Goal: Information Seeking & Learning: Learn about a topic

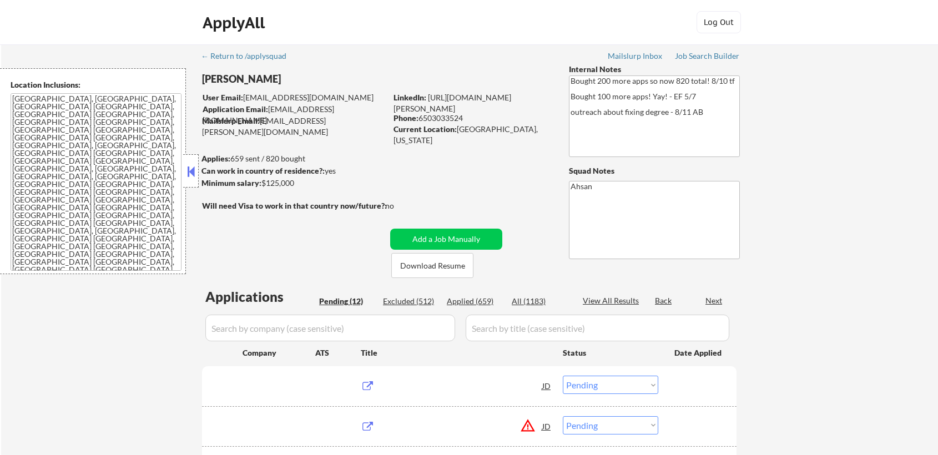
select select ""pending""
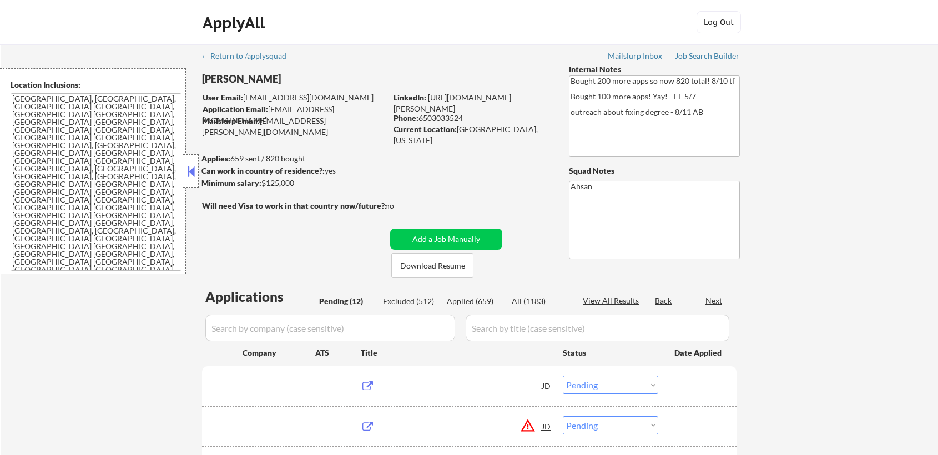
select select ""pending""
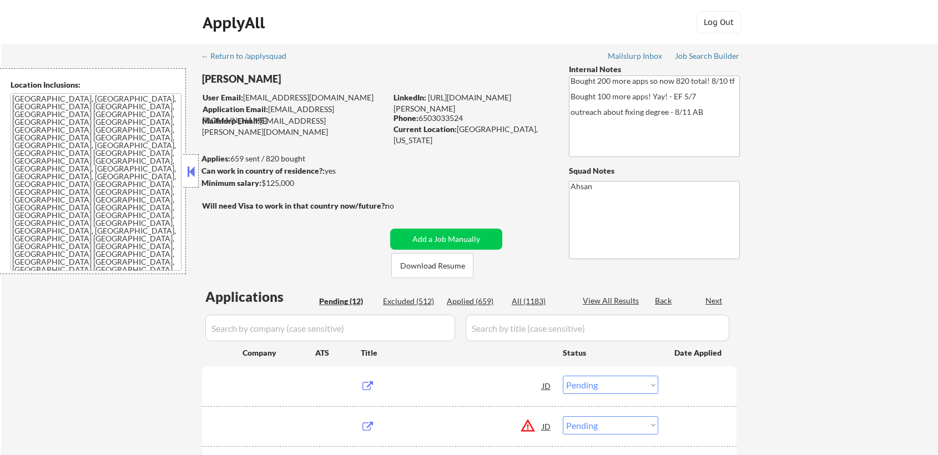
select select ""pending""
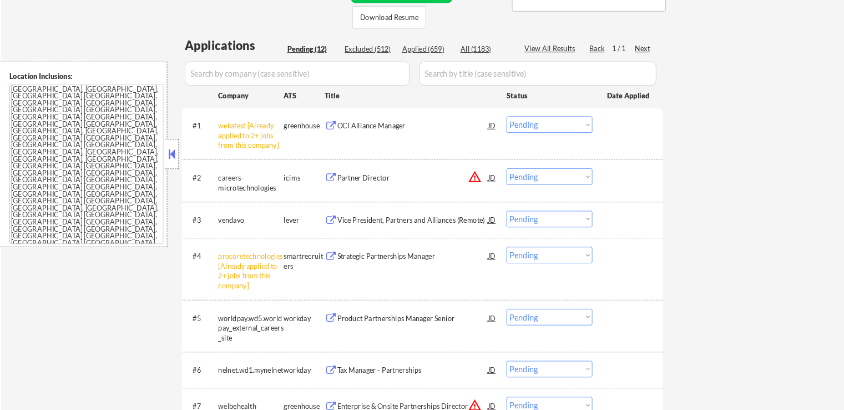
scroll to position [246, 0]
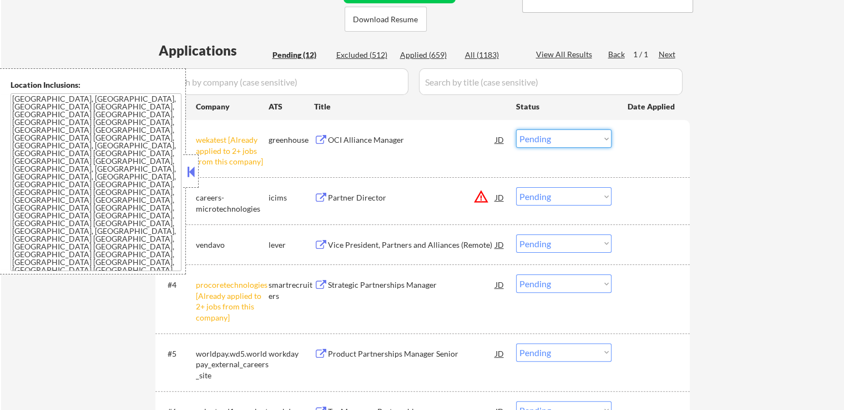
drag, startPoint x: 551, startPoint y: 138, endPoint x: 558, endPoint y: 145, distance: 9.8
click at [552, 138] on select "Choose an option... Pending Applied Excluded (Questions) Excluded (Expired) Exc…" at bounding box center [563, 138] width 95 height 18
click at [516, 129] on select "Choose an option... Pending Applied Excluded (Questions) Excluded (Expired) Exc…" at bounding box center [563, 138] width 95 height 18
select select ""pending""
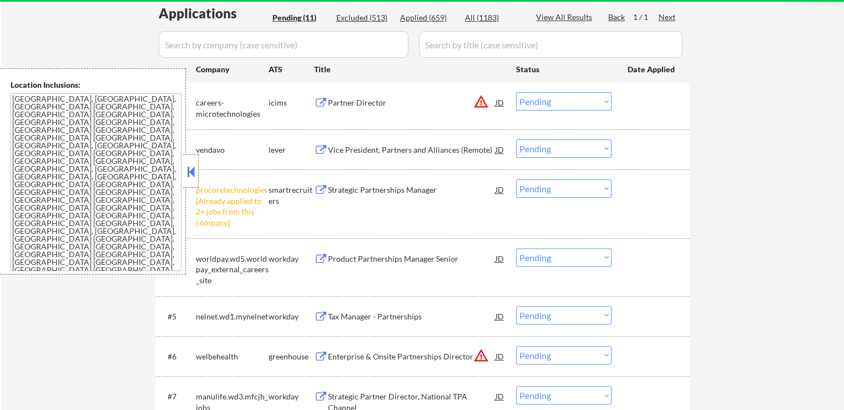
scroll to position [302, 0]
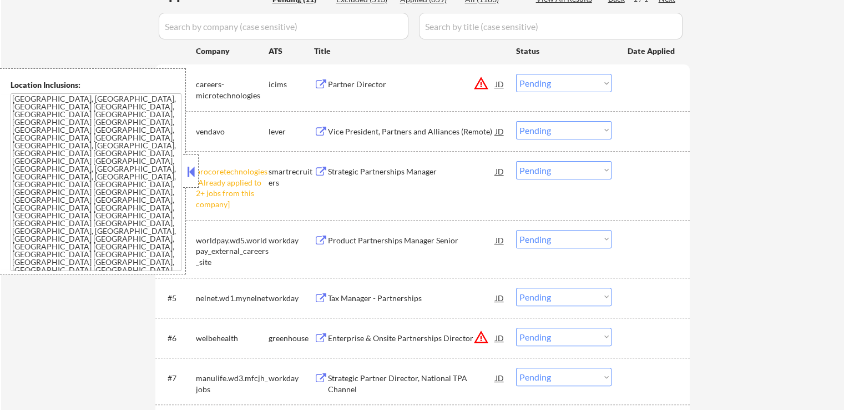
click at [562, 164] on select "Choose an option... Pending Applied Excluded (Questions) Excluded (Expired) Exc…" at bounding box center [563, 170] width 95 height 18
click at [516, 161] on select "Choose an option... Pending Applied Excluded (Questions) Excluded (Expired) Exc…" at bounding box center [563, 170] width 95 height 18
select select ""pending""
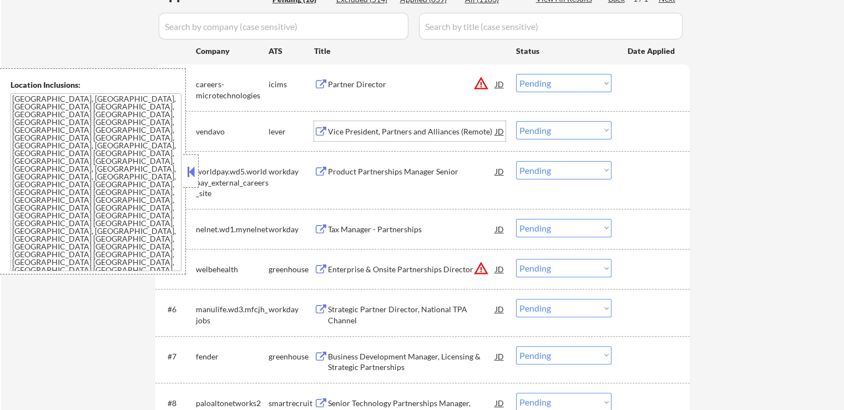
click at [355, 132] on div "Vice President, Partners and Alliances (Remote)" at bounding box center [412, 131] width 168 height 11
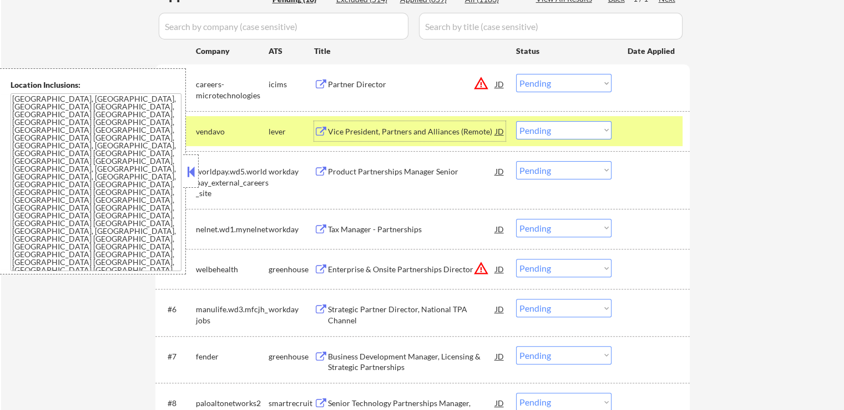
click at [553, 132] on select "Choose an option... Pending Applied Excluded (Questions) Excluded (Expired) Exc…" at bounding box center [563, 130] width 95 height 18
click at [516, 121] on select "Choose an option... Pending Applied Excluded (Questions) Excluded (Expired) Exc…" at bounding box center [563, 130] width 95 height 18
select select ""pending""
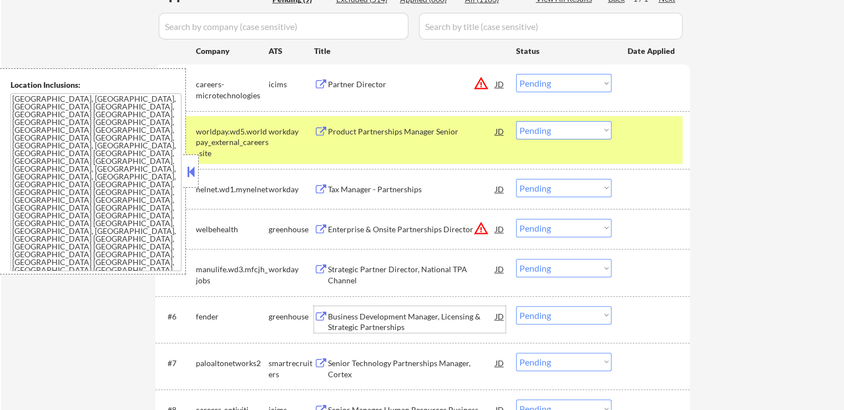
click at [332, 311] on div "Business Development Manager, Licensing & Strategic Partnerships" at bounding box center [412, 322] width 168 height 22
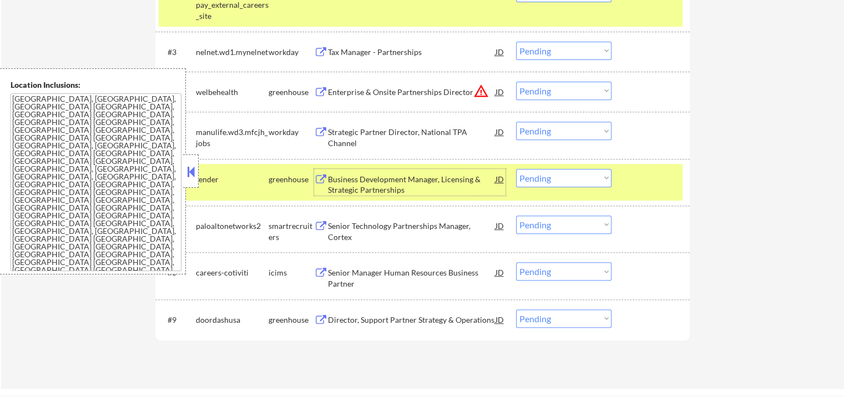
scroll to position [468, 0]
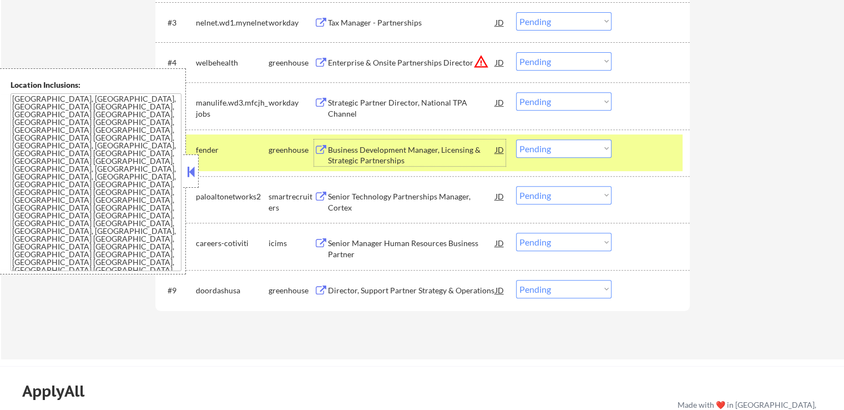
click at [339, 286] on div "Director, Support Partner Strategy & Operations" at bounding box center [412, 290] width 168 height 11
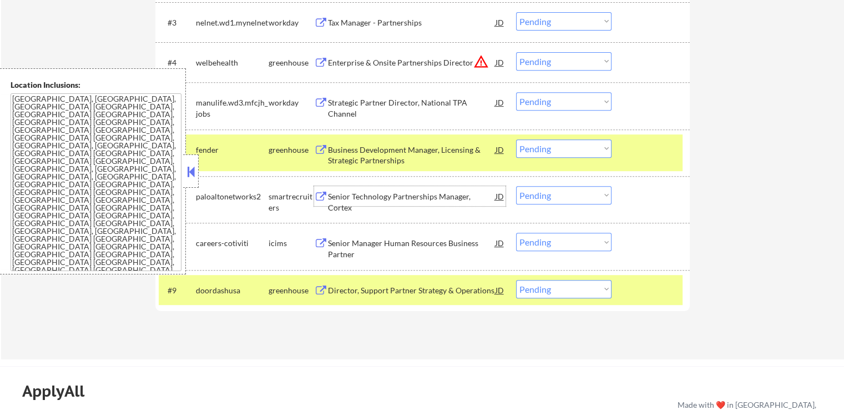
click at [342, 194] on div "Senior Technology Partnerships Manager, Cortex" at bounding box center [412, 202] width 168 height 22
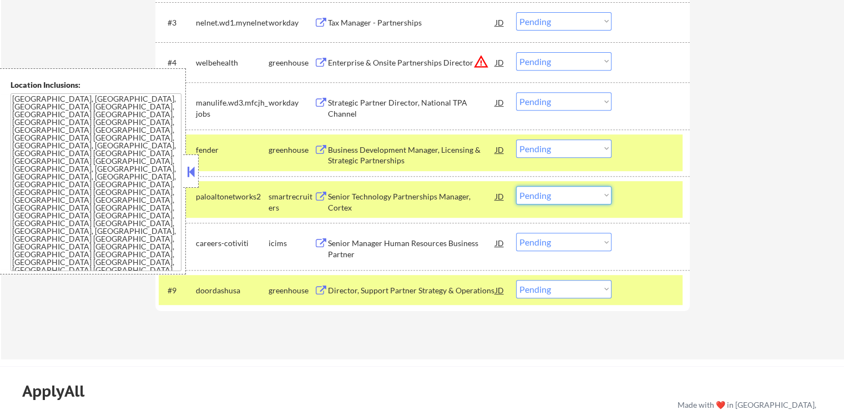
drag, startPoint x: 571, startPoint y: 191, endPoint x: 574, endPoint y: 197, distance: 6.2
click at [572, 193] on select "Choose an option... Pending Applied Excluded (Questions) Excluded (Expired) Exc…" at bounding box center [563, 195] width 95 height 18
click at [516, 186] on select "Choose an option... Pending Applied Excluded (Questions) Excluded (Expired) Exc…" at bounding box center [563, 195] width 95 height 18
select select ""pending""
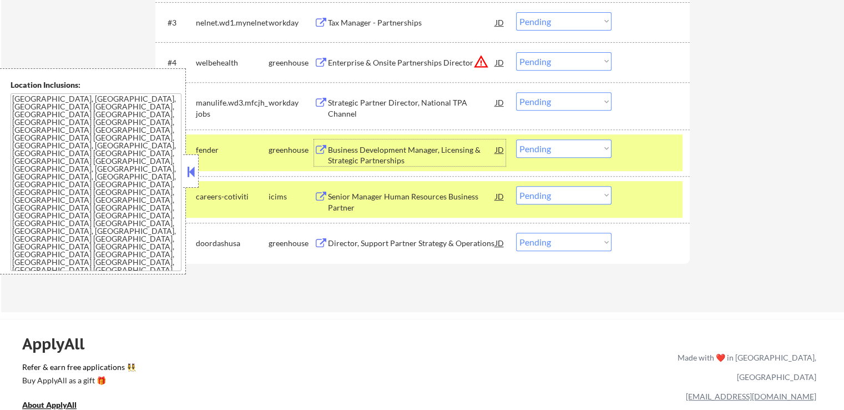
click at [386, 164] on div "Business Development Manager, Licensing & Strategic Partnerships" at bounding box center [412, 155] width 168 height 22
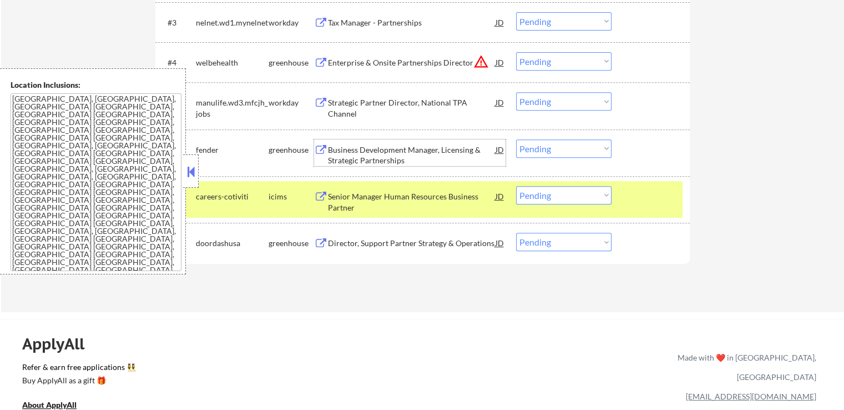
drag, startPoint x: 542, startPoint y: 147, endPoint x: 547, endPoint y: 155, distance: 10.2
click at [542, 147] on select "Choose an option... Pending Applied Excluded (Questions) Excluded (Expired) Exc…" at bounding box center [563, 148] width 95 height 18
click at [516, 139] on select "Choose an option... Pending Applied Excluded (Questions) Excluded (Expired) Exc…" at bounding box center [563, 148] width 95 height 18
select select ""pending""
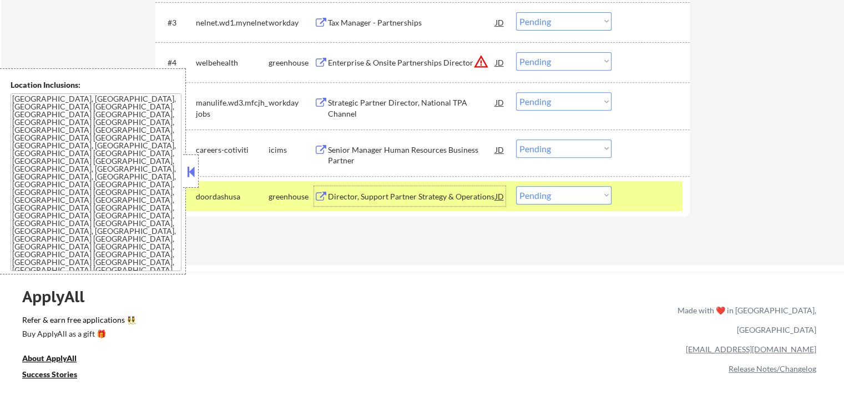
click at [385, 193] on div "Director, Support Partner Strategy & Operations" at bounding box center [412, 196] width 168 height 11
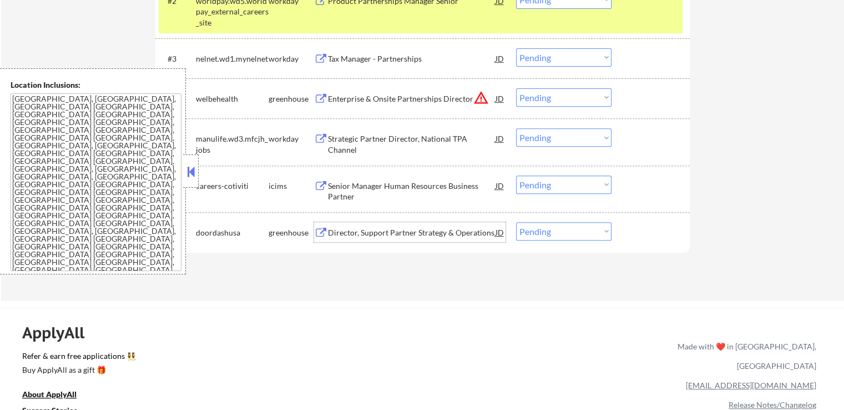
scroll to position [413, 0]
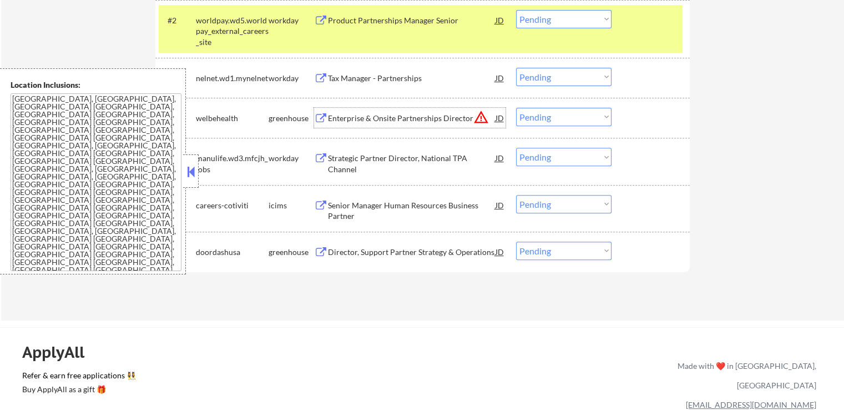
click at [363, 121] on div "Enterprise & Onsite Partnerships Director" at bounding box center [412, 118] width 168 height 11
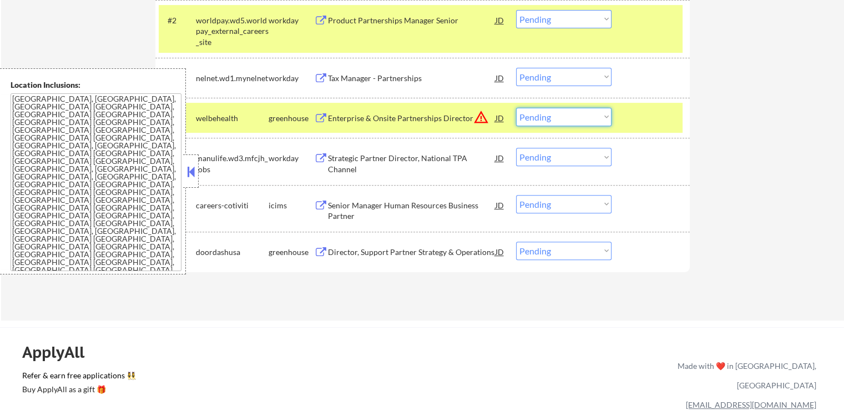
drag, startPoint x: 564, startPoint y: 119, endPoint x: 567, endPoint y: 124, distance: 6.0
click at [565, 119] on select "Choose an option... Pending Applied Excluded (Questions) Excluded (Expired) Exc…" at bounding box center [563, 117] width 95 height 18
click at [516, 108] on select "Choose an option... Pending Applied Excluded (Questions) Excluded (Expired) Exc…" at bounding box center [563, 117] width 95 height 18
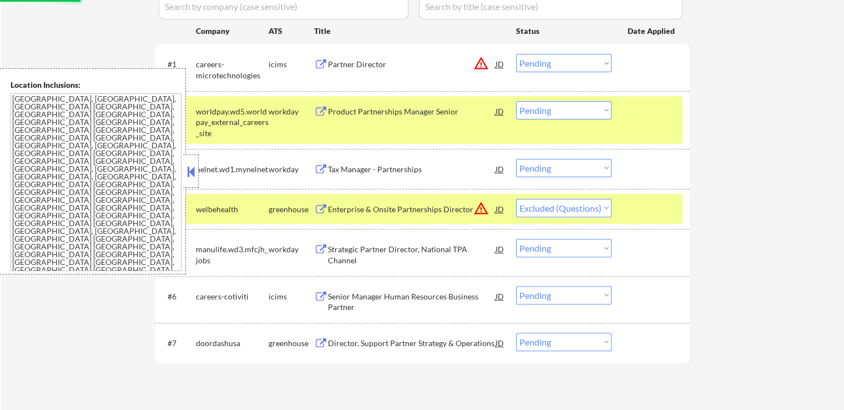
scroll to position [302, 0]
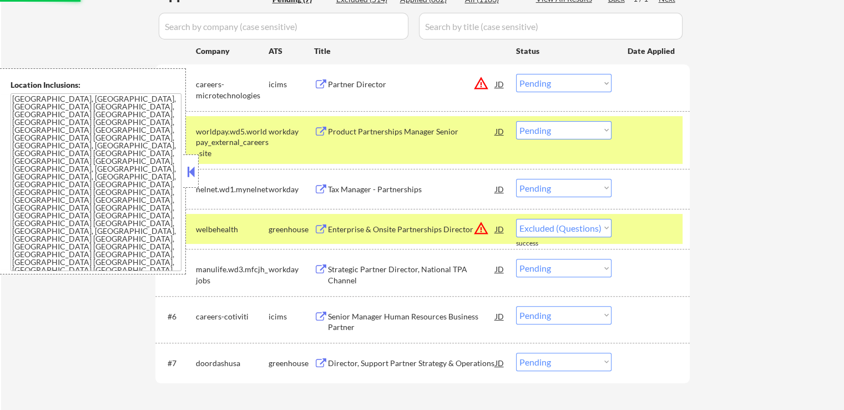
select select ""pending""
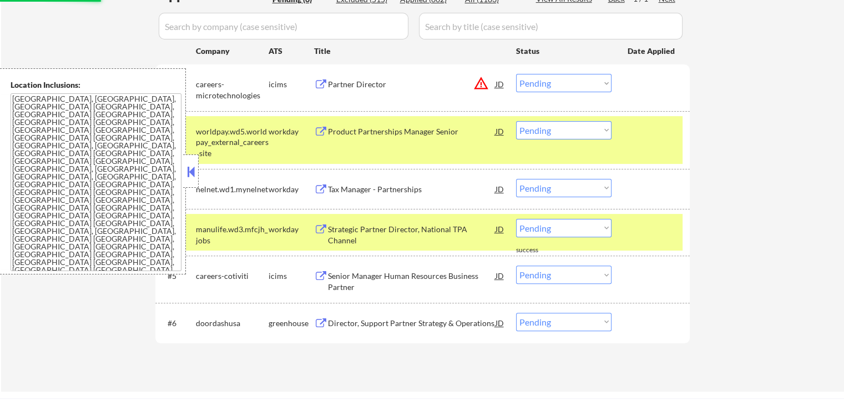
click at [405, 142] on div "#2 worldpay.wd5.worldpay_external_careers_site workday Product Partnerships Man…" at bounding box center [421, 140] width 524 height 48
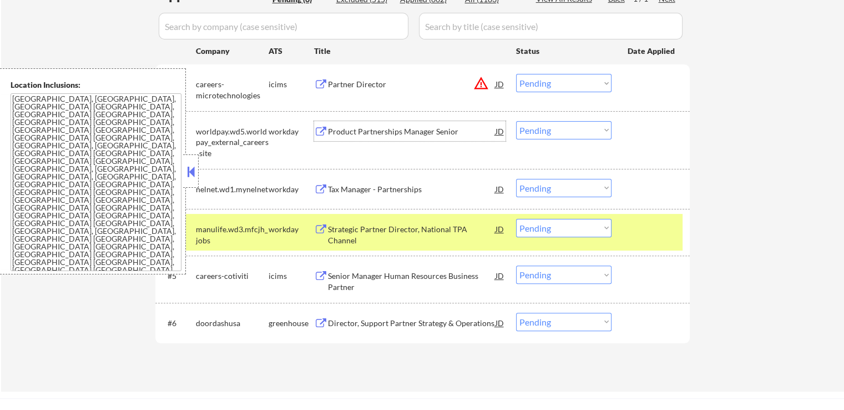
click at [351, 131] on div "Product Partnerships Manager Senior" at bounding box center [412, 131] width 168 height 11
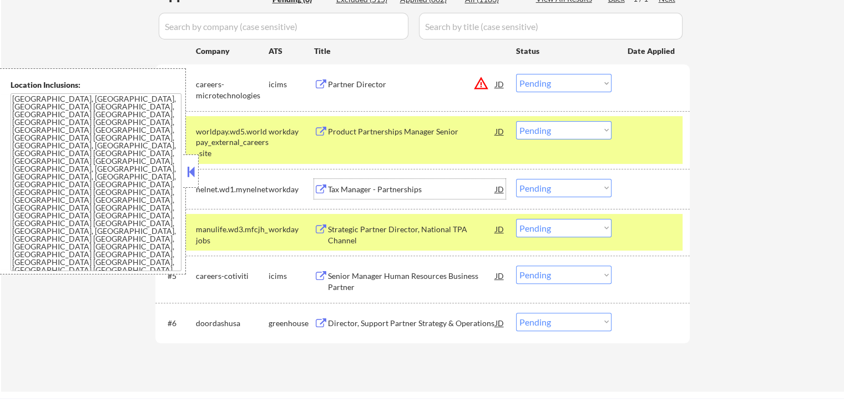
click at [370, 191] on div "Tax Manager - Partnerships" at bounding box center [412, 189] width 168 height 11
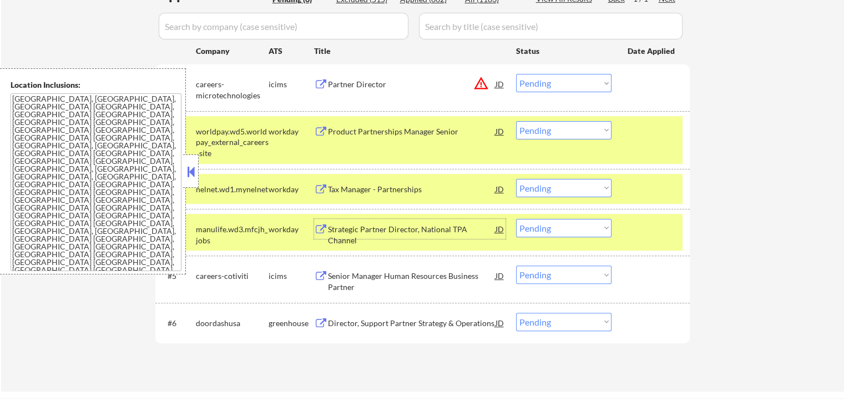
click at [359, 221] on div "Strategic Partner Director, National TPA Channel" at bounding box center [412, 229] width 168 height 20
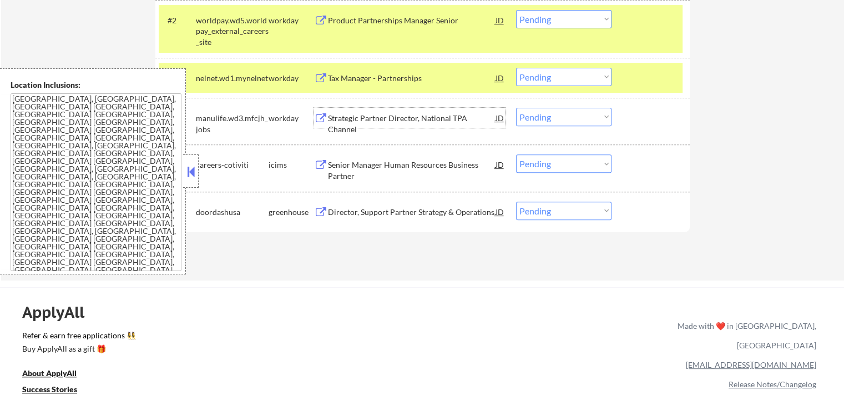
scroll to position [413, 0]
click at [558, 80] on select "Choose an option... Pending Applied Excluded (Questions) Excluded (Expired) Exc…" at bounding box center [563, 77] width 95 height 18
click at [516, 68] on select "Choose an option... Pending Applied Excluded (Questions) Excluded (Expired) Exc…" at bounding box center [563, 77] width 95 height 18
select select ""pending""
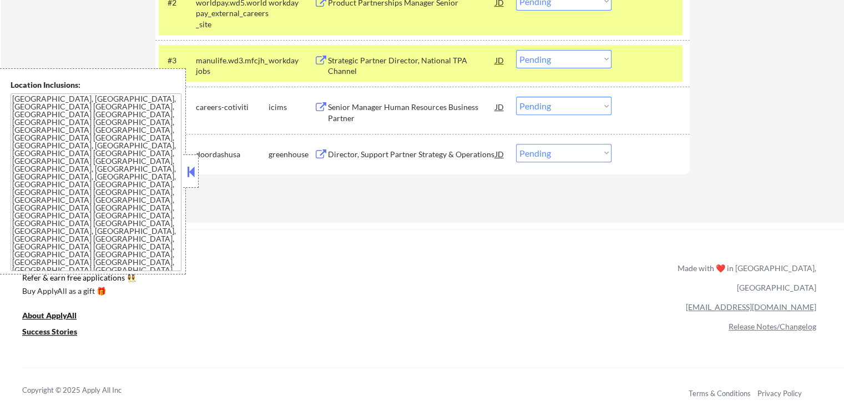
scroll to position [357, 0]
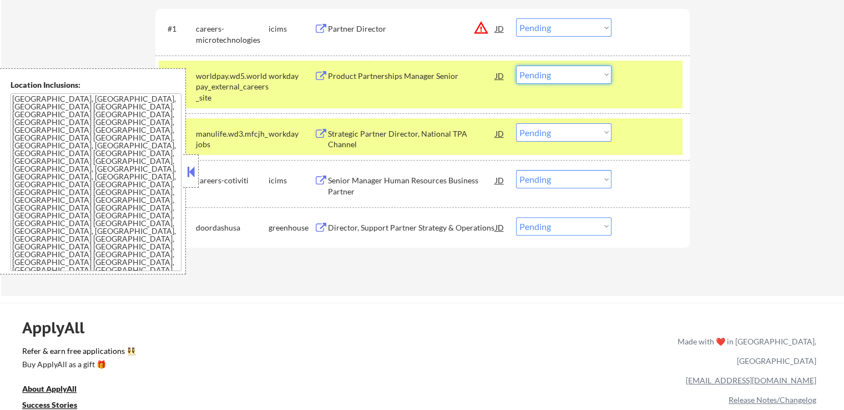
click at [553, 77] on select "Choose an option... Pending Applied Excluded (Questions) Excluded (Expired) Exc…" at bounding box center [563, 74] width 95 height 18
select select ""excluded__location_""
click at [516, 65] on select "Choose an option... Pending Applied Excluded (Questions) Excluded (Expired) Exc…" at bounding box center [563, 74] width 95 height 18
drag, startPoint x: 563, startPoint y: 29, endPoint x: 566, endPoint y: 36, distance: 6.7
click at [563, 29] on select "Choose an option... Pending Applied Excluded (Questions) Excluded (Expired) Exc…" at bounding box center [563, 27] width 95 height 18
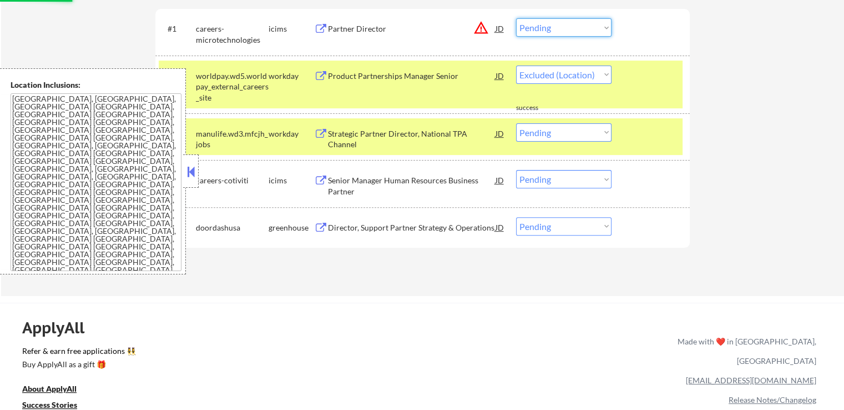
select select ""excluded__location_""
click at [516, 18] on select "Choose an option... Pending Applied Excluded (Questions) Excluded (Expired) Exc…" at bounding box center [563, 27] width 95 height 18
select select ""pending""
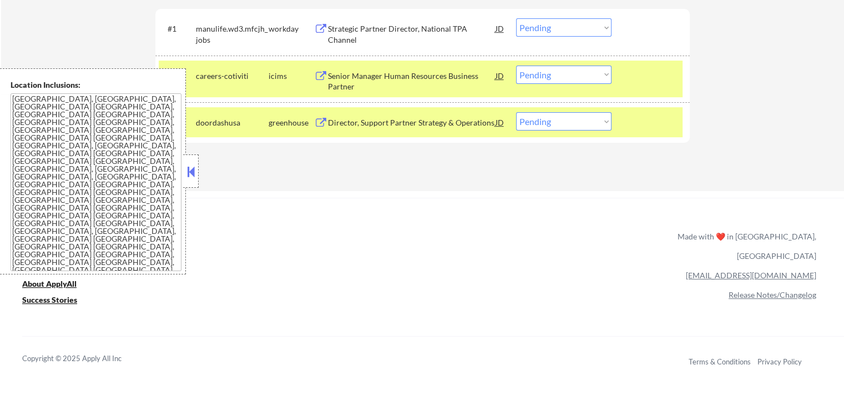
scroll to position [302, 0]
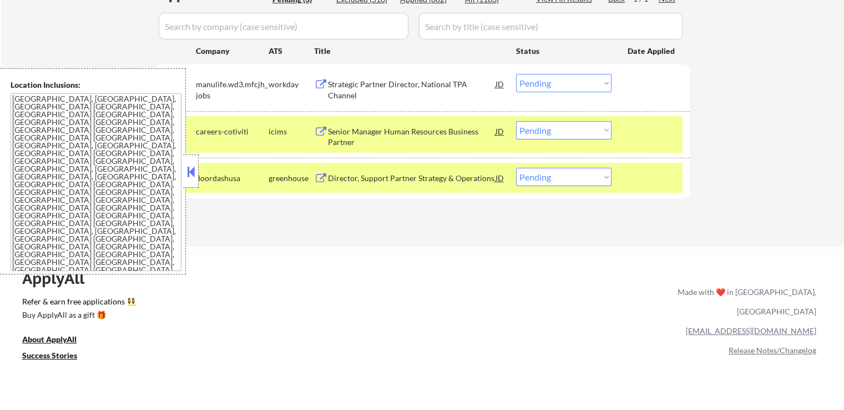
click at [357, 85] on div "Strategic Partner Director, National TPA Channel" at bounding box center [412, 90] width 168 height 22
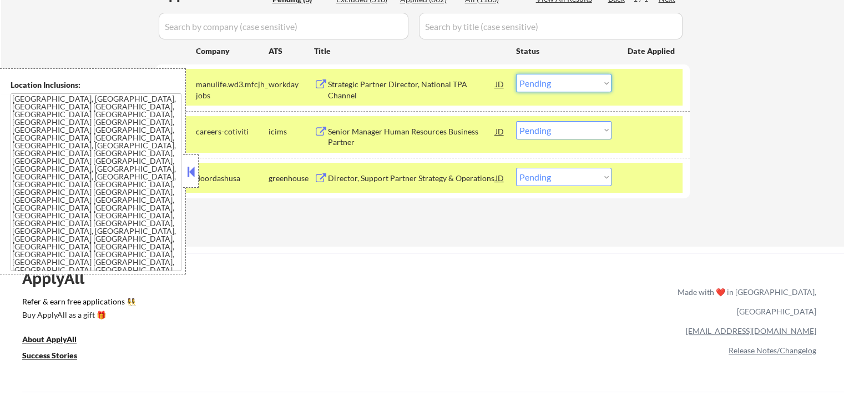
click at [548, 87] on select "Choose an option... Pending Applied Excluded (Questions) Excluded (Expired) Exc…" at bounding box center [563, 83] width 95 height 18
click at [516, 74] on select "Choose an option... Pending Applied Excluded (Questions) Excluded (Expired) Exc…" at bounding box center [563, 83] width 95 height 18
select select ""pending""
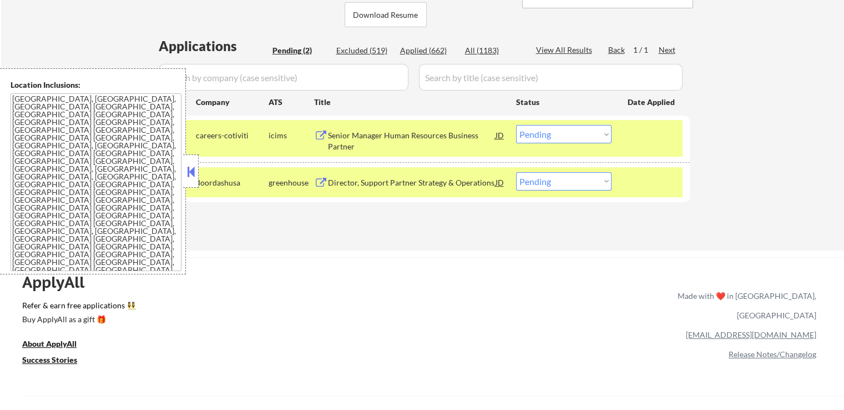
scroll to position [191, 0]
